Goal: Information Seeking & Learning: Learn about a topic

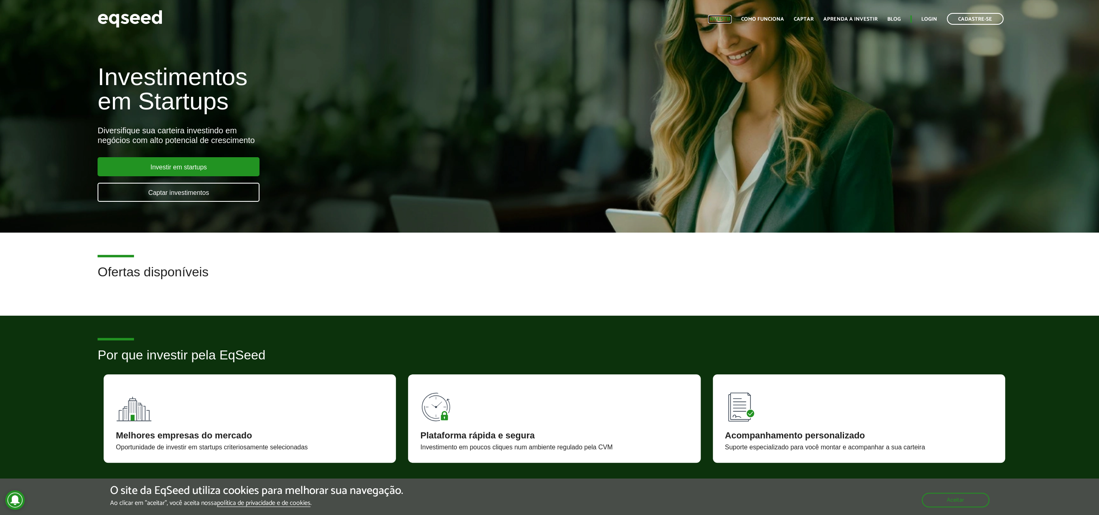
click at [723, 17] on link "Investir" at bounding box center [719, 19] width 23 height 5
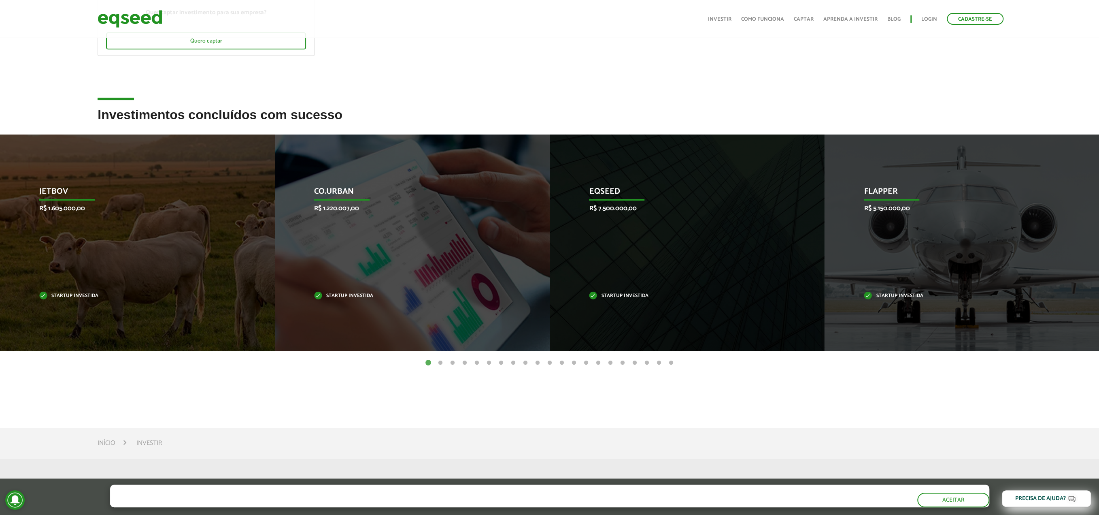
scroll to position [166, 0]
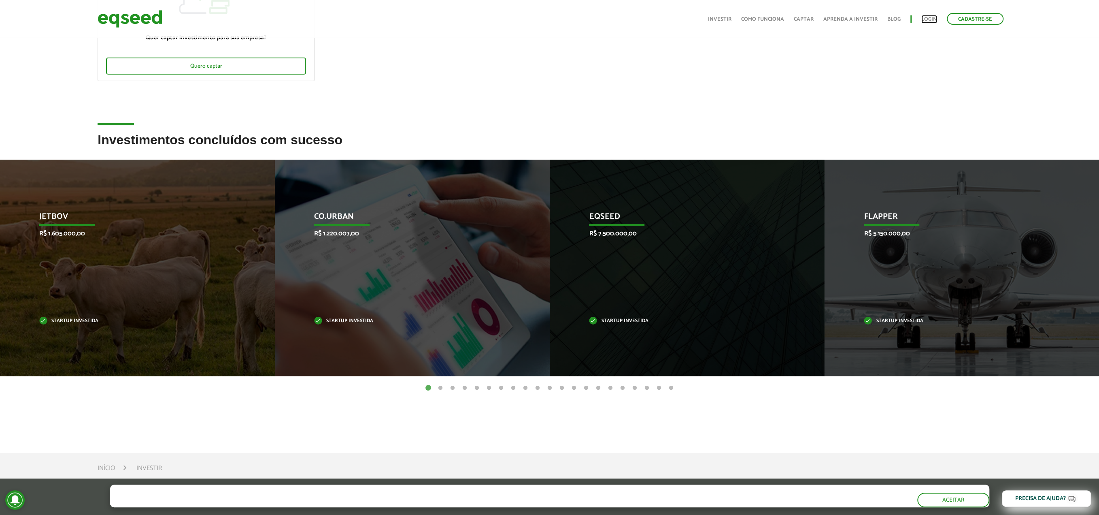
click at [934, 20] on link "Login" at bounding box center [929, 19] width 16 height 5
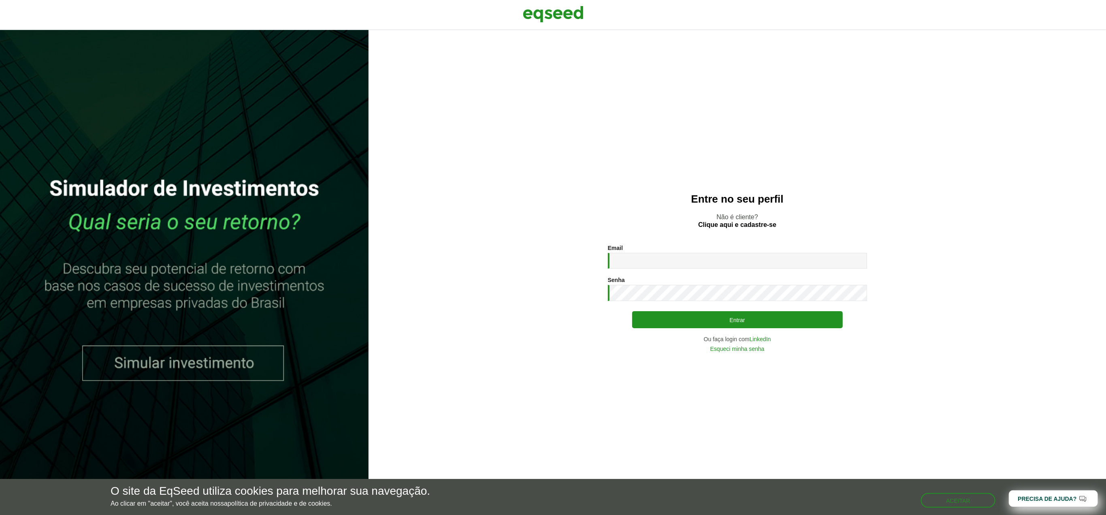
click at [662, 257] on input "Email *" at bounding box center [737, 261] width 259 height 16
type input "**********"
click at [681, 315] on button "Entrar" at bounding box center [737, 319] width 211 height 15
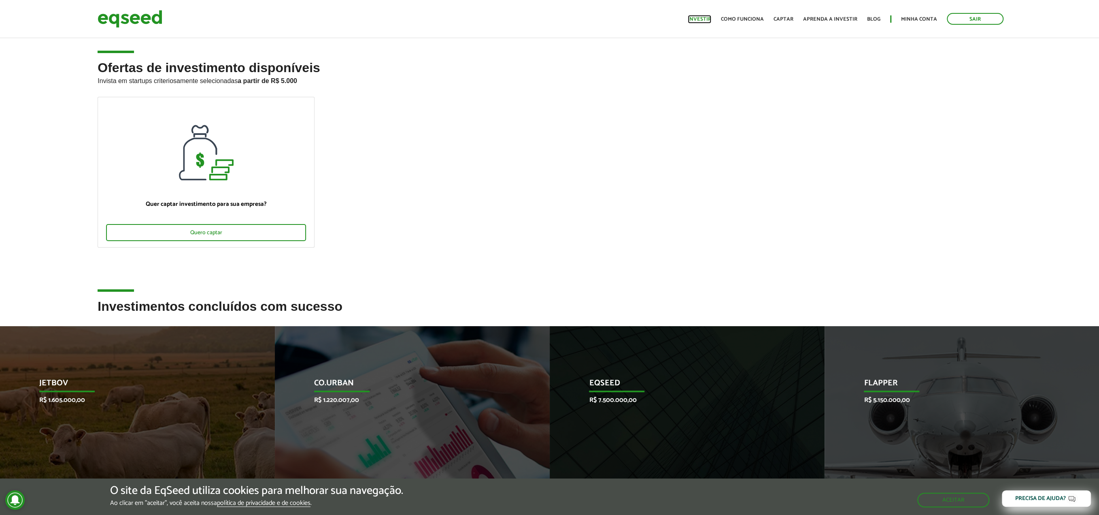
click at [702, 18] on link "Investir" at bounding box center [699, 19] width 23 height 5
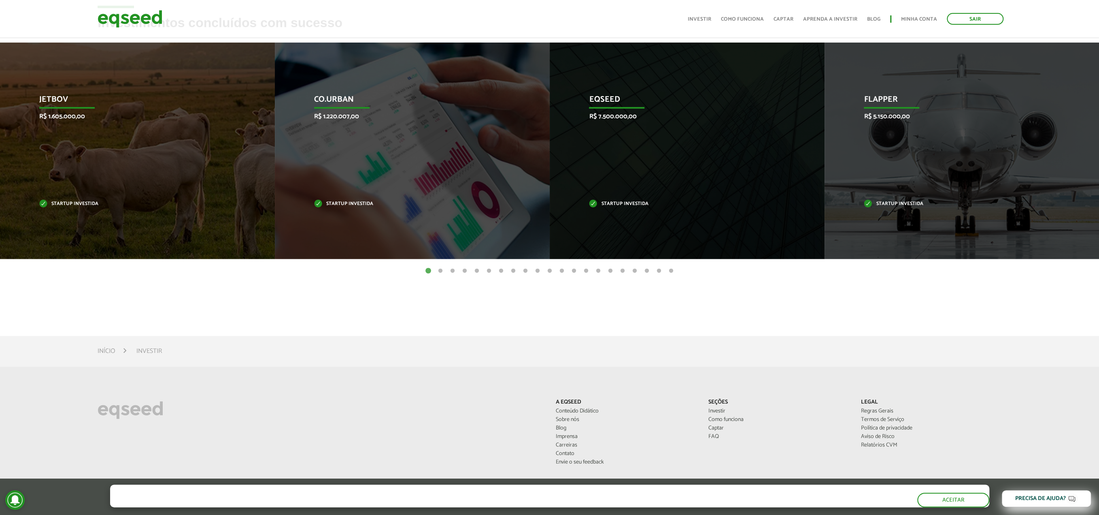
scroll to position [286, 0]
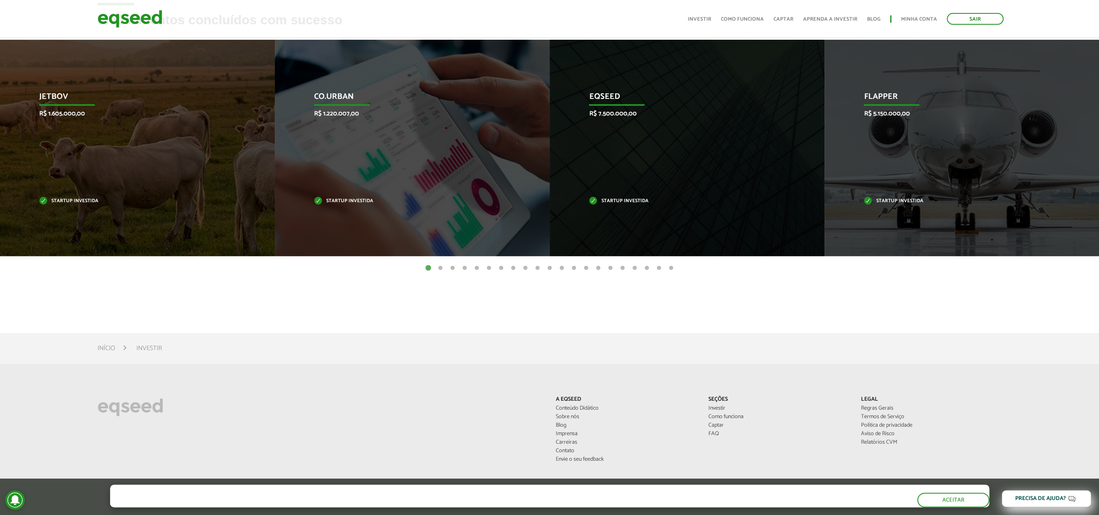
click at [440, 267] on button "2" at bounding box center [440, 268] width 8 height 8
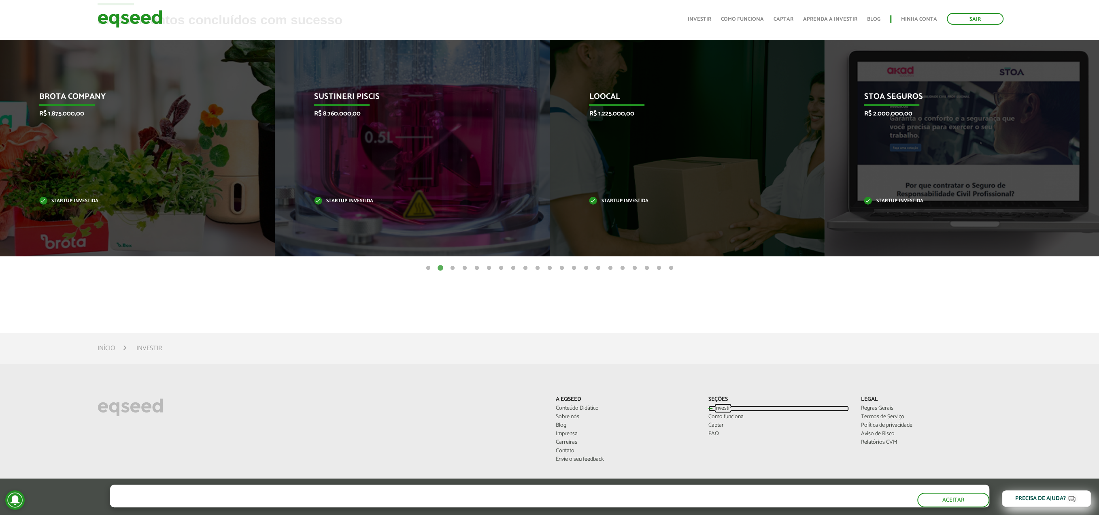
click at [718, 405] on link "Investir" at bounding box center [778, 408] width 140 height 6
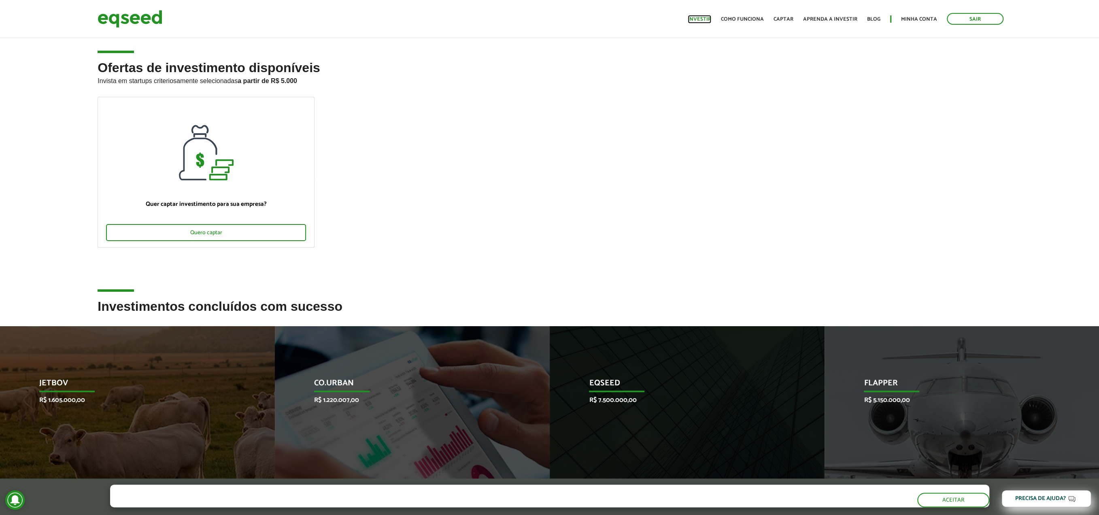
click at [707, 17] on link "Investir" at bounding box center [699, 19] width 23 height 5
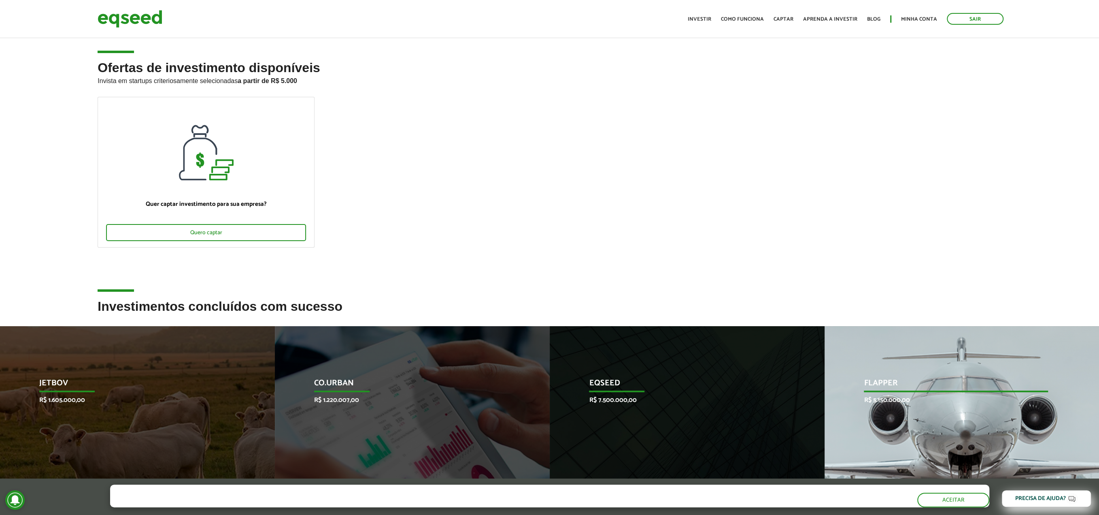
click at [915, 431] on div "Flapper R$ 5.150.000,00 Startup investida" at bounding box center [956, 434] width 263 height 216
click at [883, 381] on p "Flapper" at bounding box center [956, 385] width 184 height 14
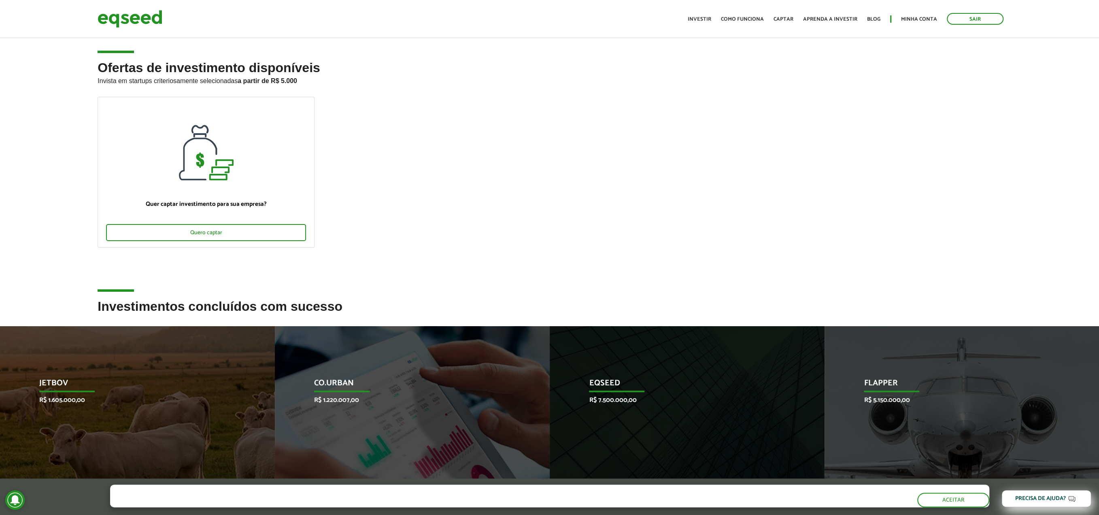
drag, startPoint x: 1099, startPoint y: 171, endPoint x: 1105, endPoint y: 210, distance: 39.4
click at [1099, 203] on html "Sair Toggle navigation Toggle navigation Início Investir Como funciona" at bounding box center [549, 257] width 1099 height 515
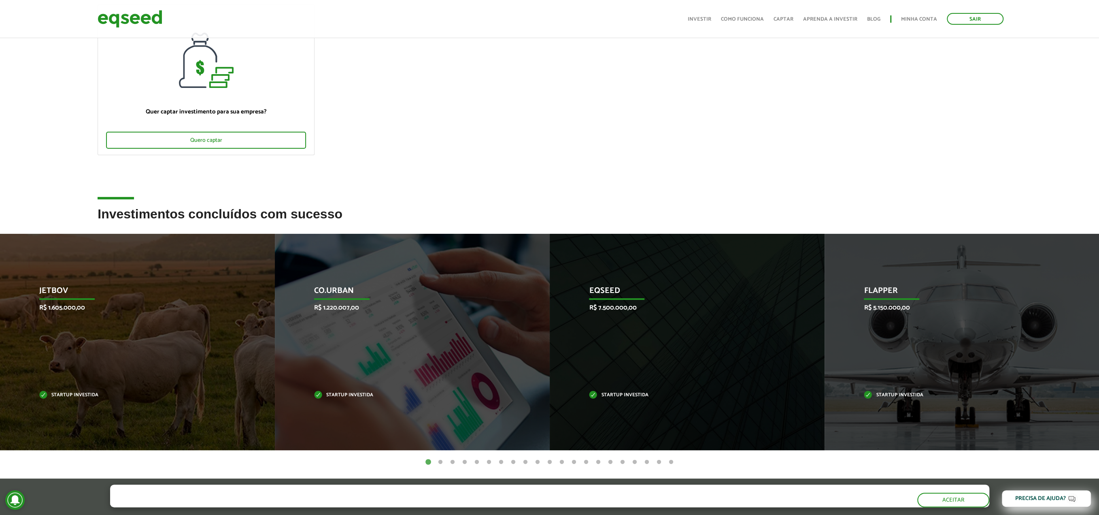
scroll to position [94, 0]
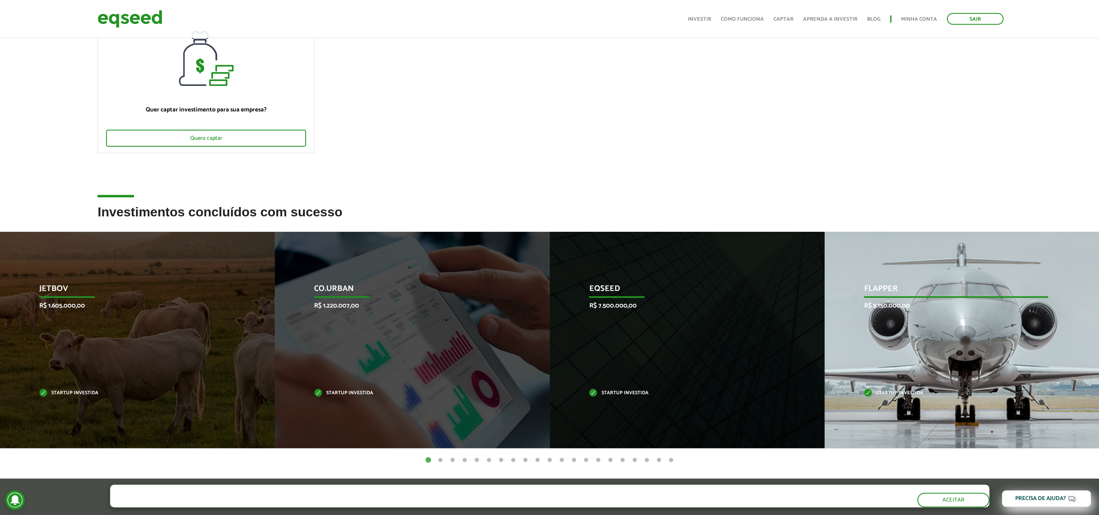
click at [888, 391] on p "Startup investida" at bounding box center [956, 393] width 184 height 4
click at [881, 317] on div "Flapper R$ 5.150.000,00 Startup investida" at bounding box center [956, 340] width 263 height 216
click at [878, 288] on p "Flapper" at bounding box center [956, 291] width 184 height 14
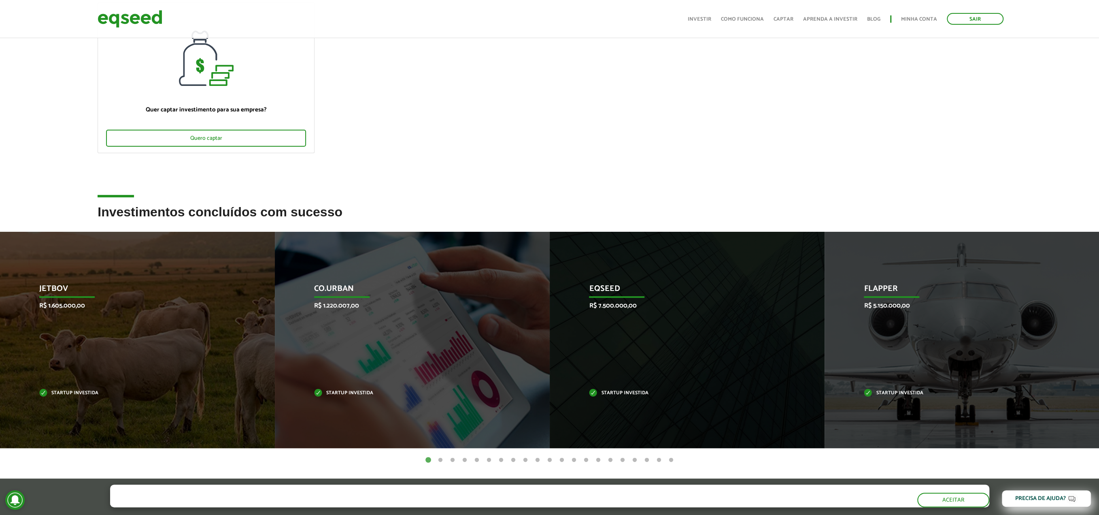
click at [440, 461] on button "2" at bounding box center [440, 460] width 8 height 8
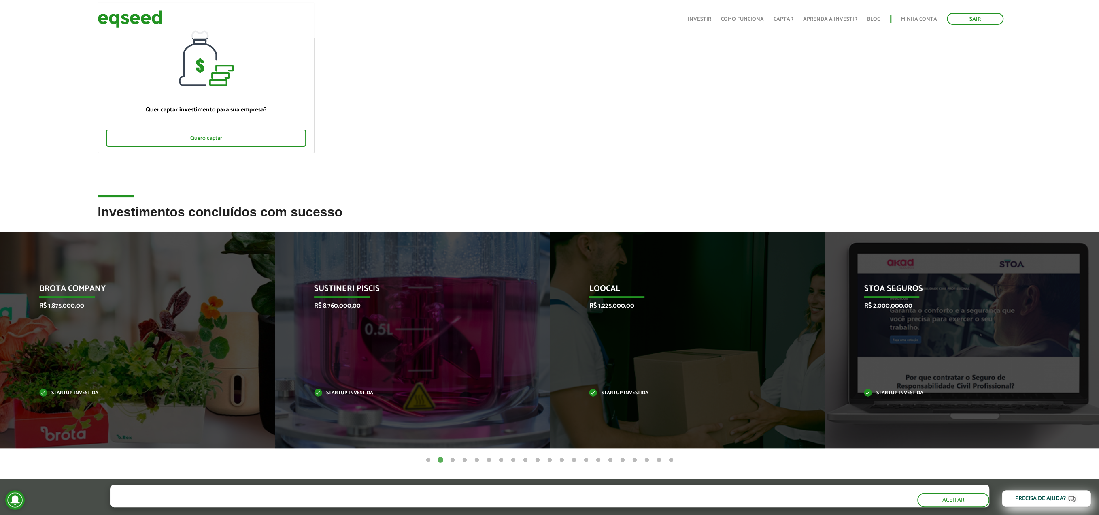
click at [448, 461] on ul "1 2 3 4 5 6 7 8 9 10 11 12 13 14 15 16 17 18 19 20 21" at bounding box center [549, 459] width 1099 height 9
click at [750, 18] on link "Como funciona" at bounding box center [742, 19] width 43 height 5
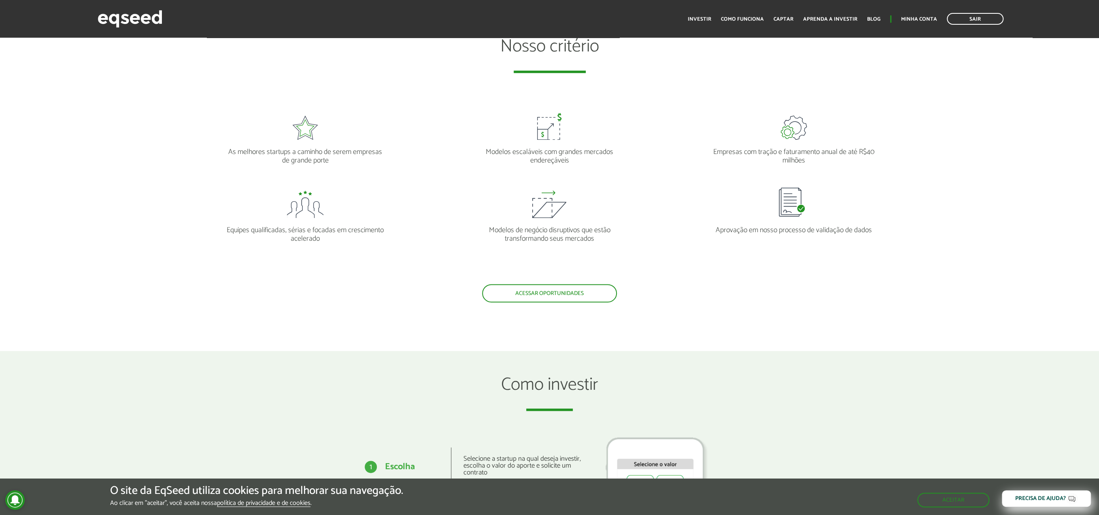
scroll to position [988, 0]
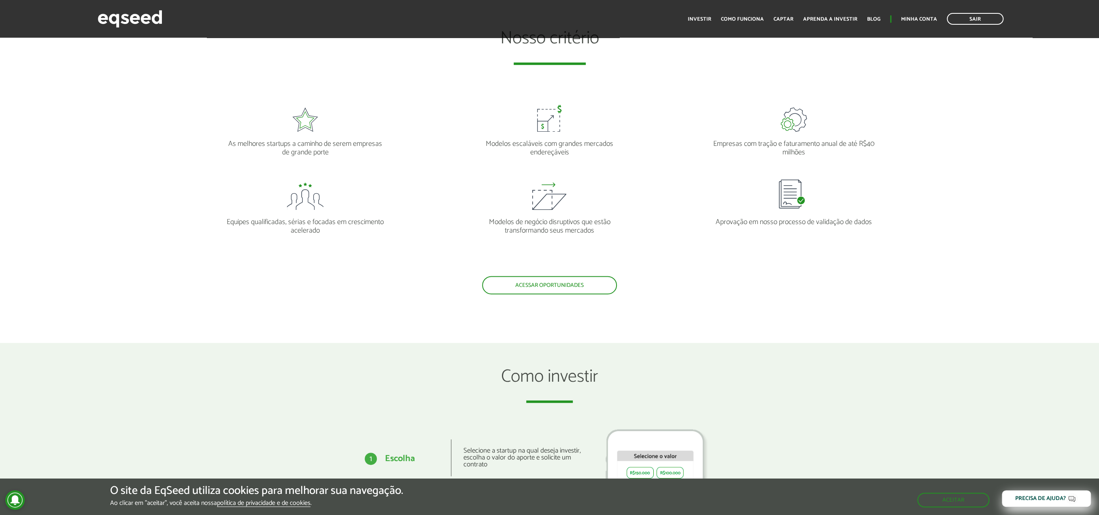
click at [276, 143] on p "As melhores startups a caminho de serem empresas de grande porte" at bounding box center [305, 145] width 162 height 26
copy p "startups"
